Goal: Check status: Check status

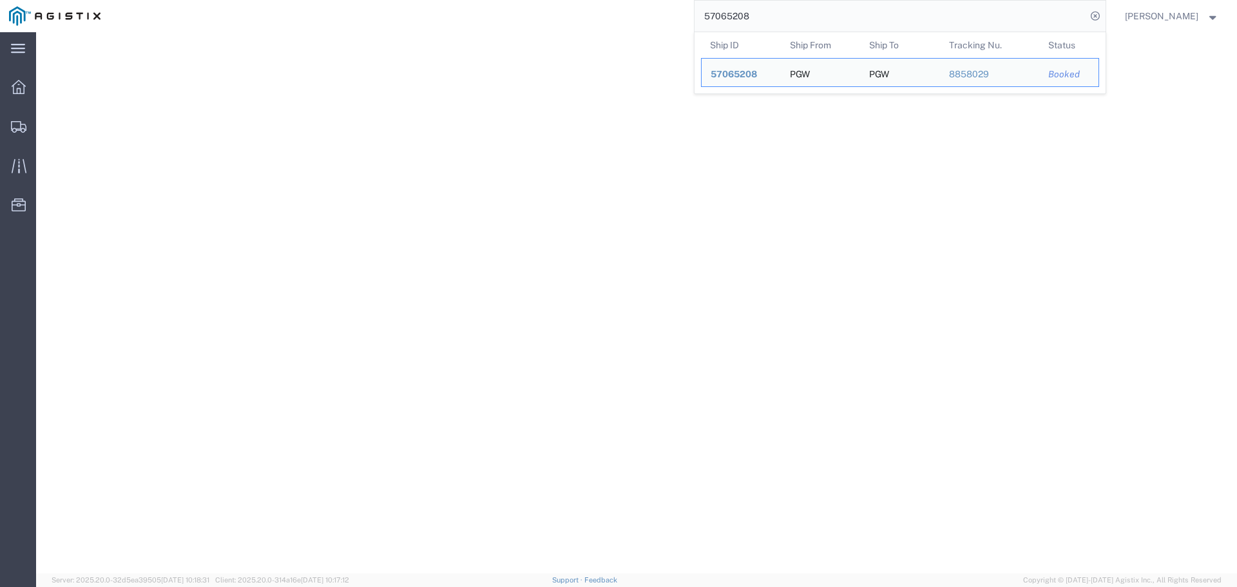
click at [732, 6] on input "57065208" at bounding box center [890, 16] width 392 height 31
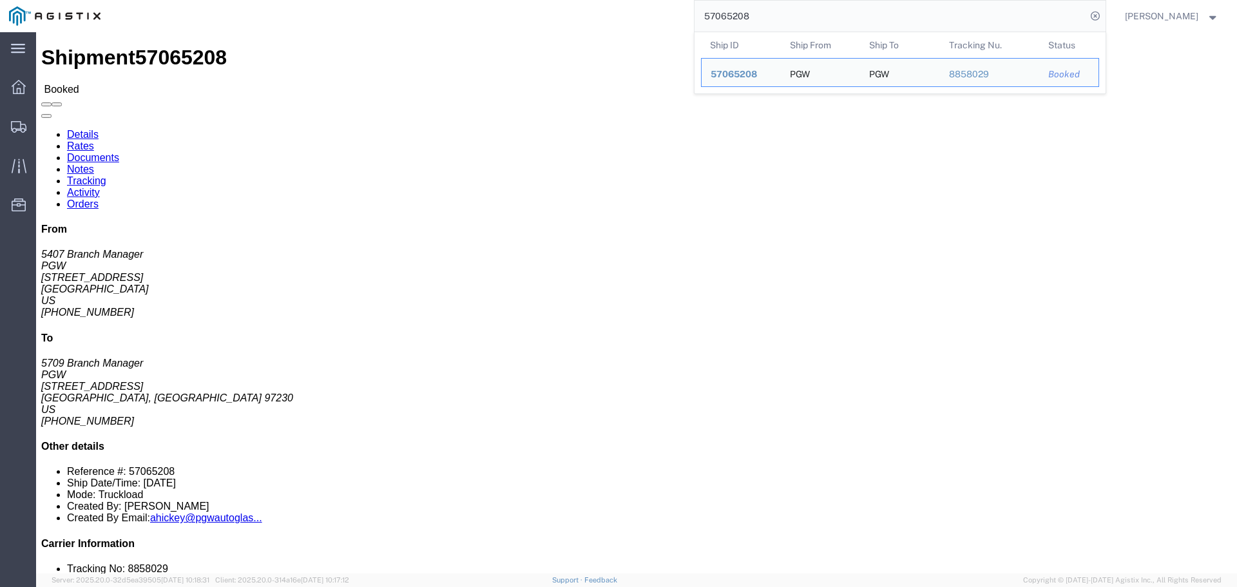
click at [732, 6] on input "57065208" at bounding box center [890, 16] width 392 height 31
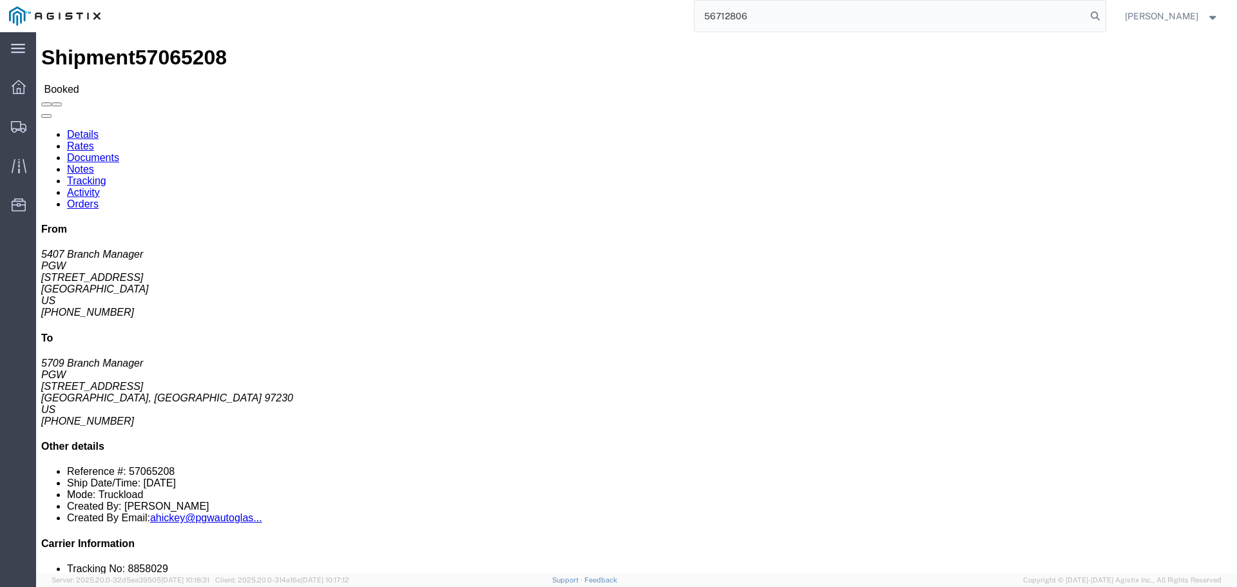
type input "56712806"
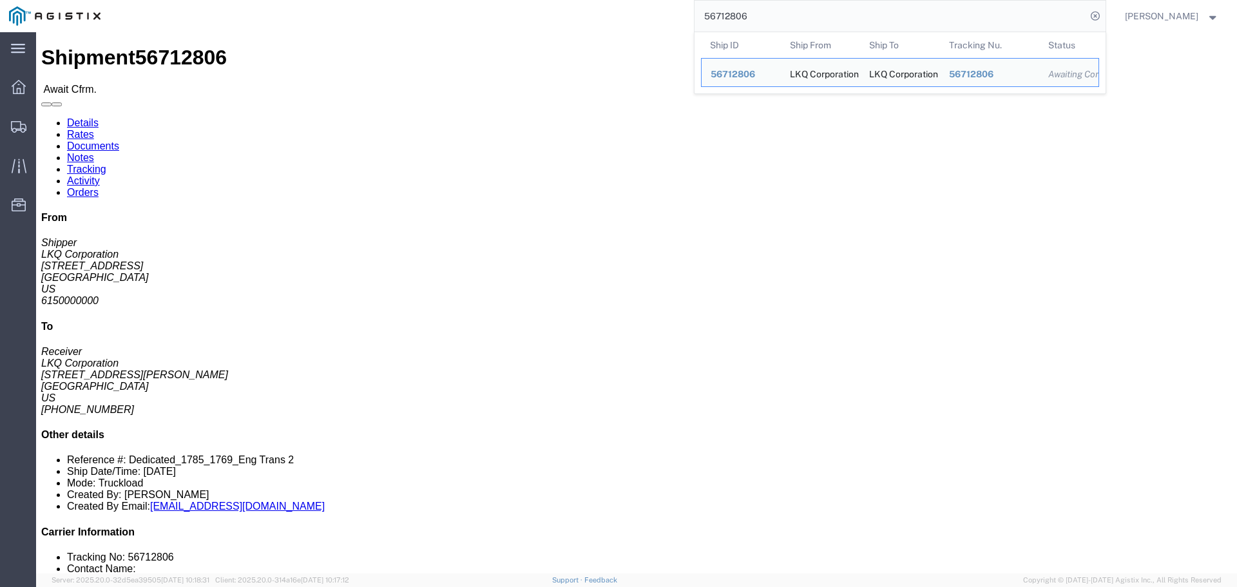
click div "Ship To LKQ Corporation (Receiver) 1769 [STREET_ADDRESS][PERSON_NAME] [PHONE_NU…"
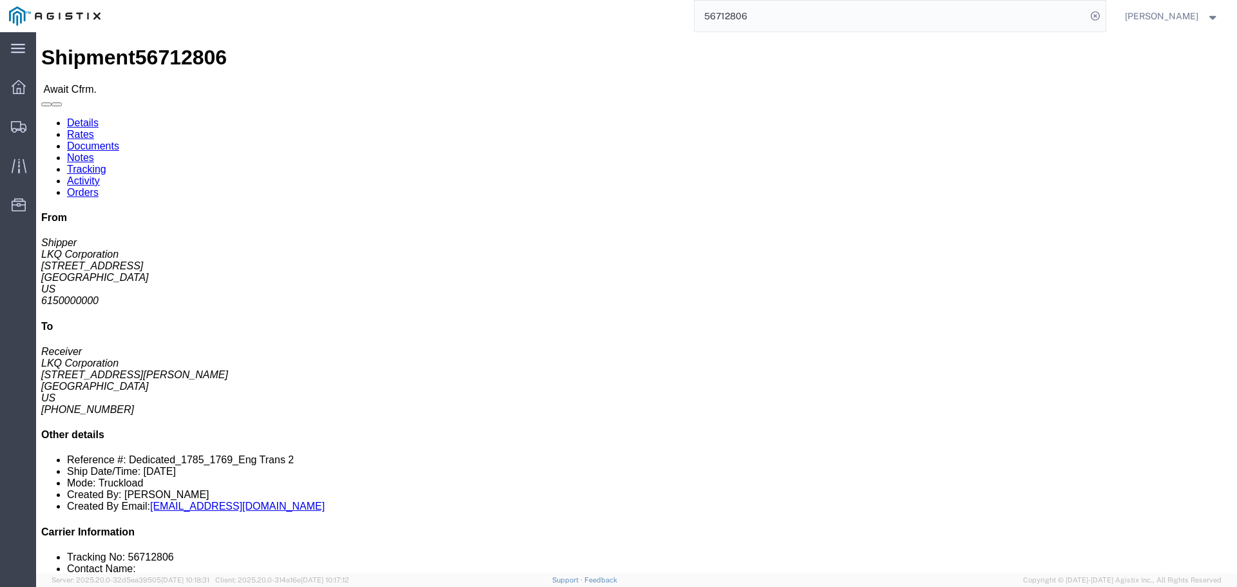
click link "Notes"
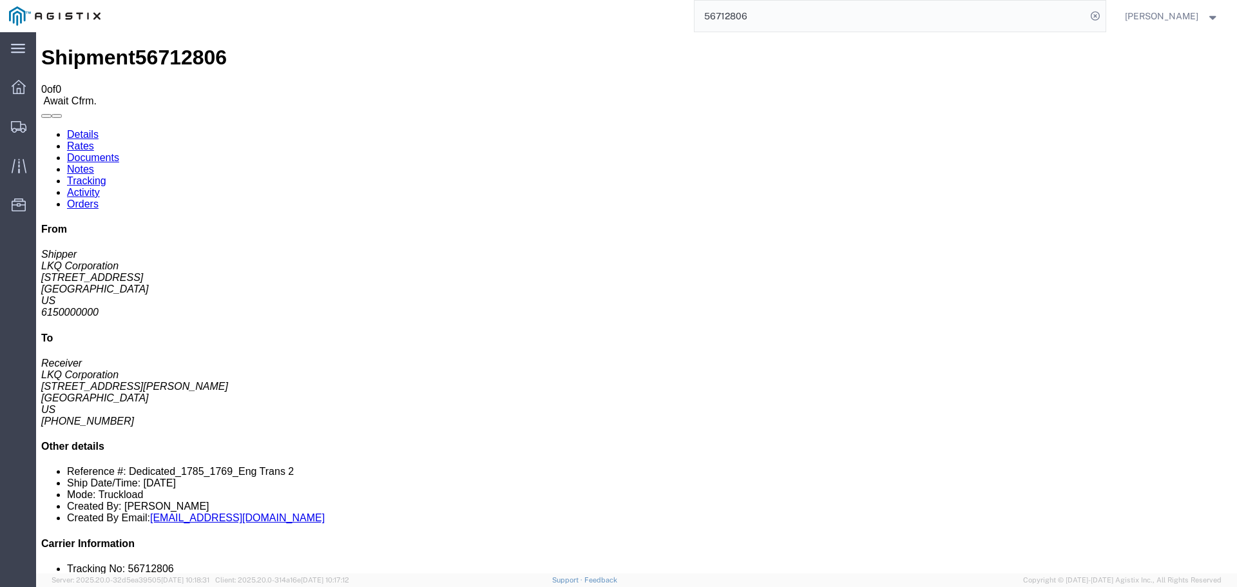
click at [100, 187] on link "Activity" at bounding box center [83, 192] width 33 height 11
